Goal: Information Seeking & Learning: Learn about a topic

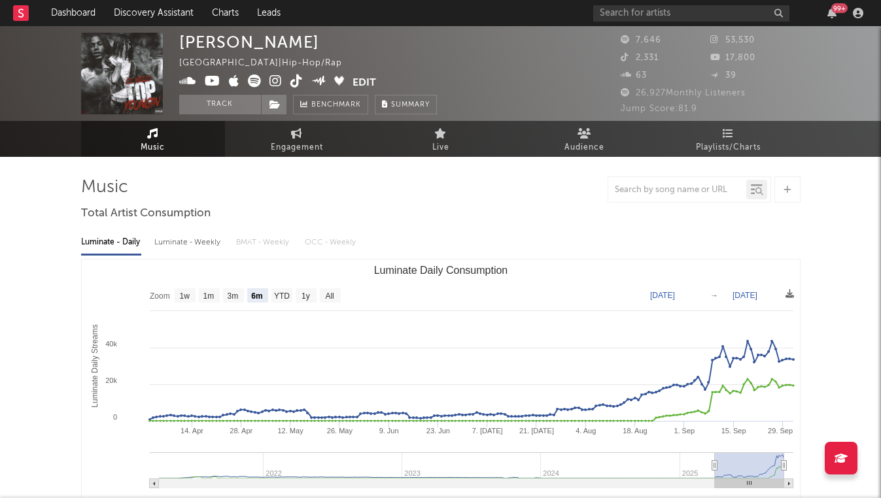
select select "6m"
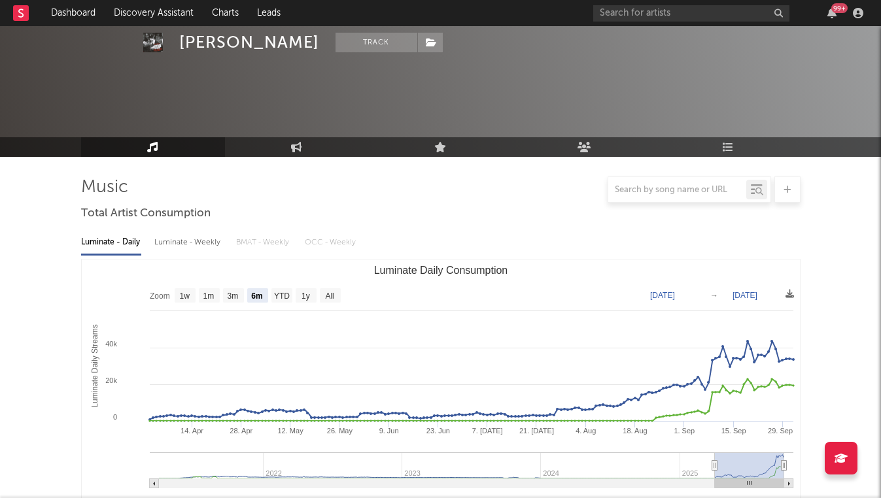
scroll to position [496, 0]
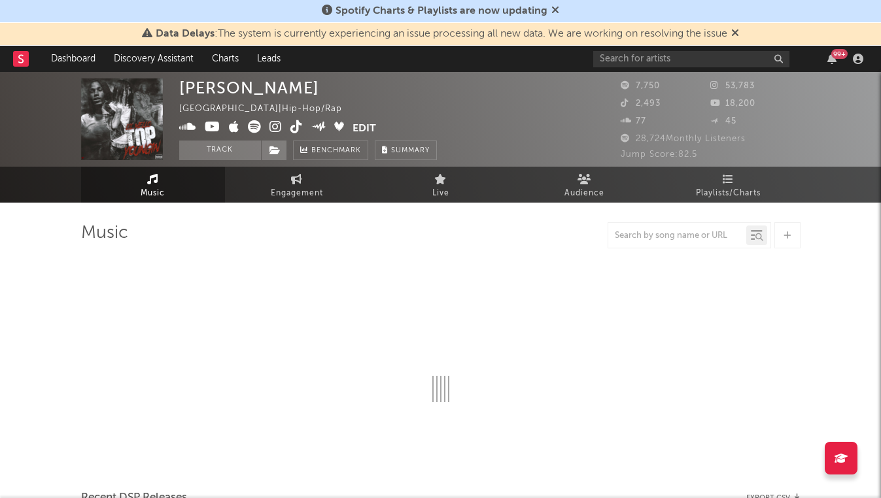
select select "6m"
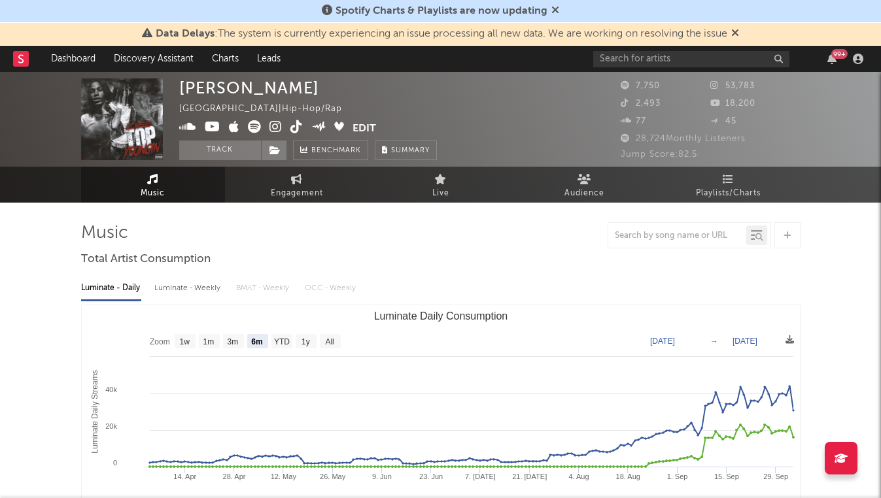
click at [198, 294] on div "Luminate - Weekly" at bounding box center [188, 288] width 69 height 22
select select "6m"
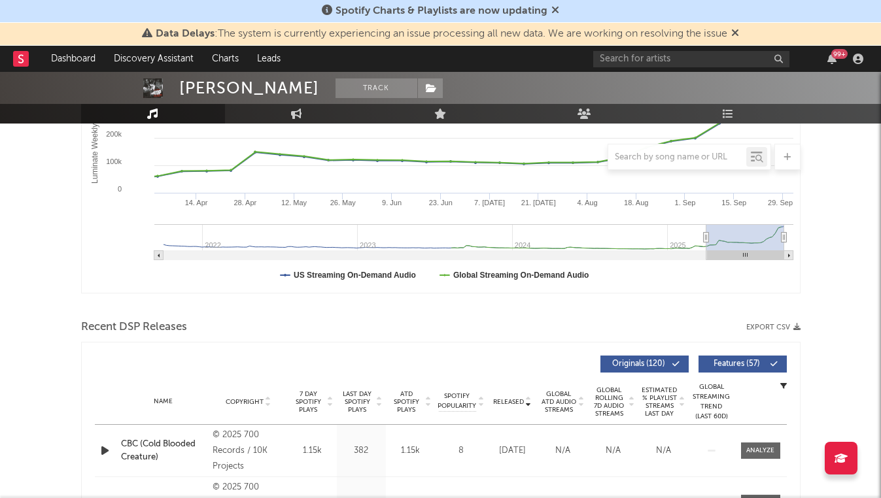
scroll to position [66, 0]
